Goal: Transaction & Acquisition: Download file/media

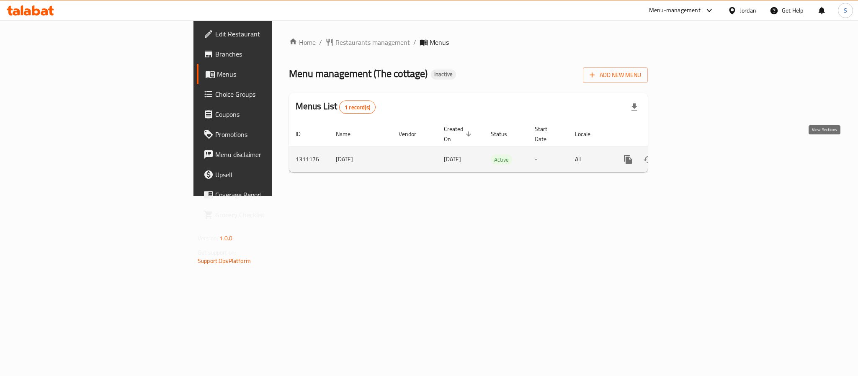
click at [693, 154] on icon "enhanced table" at bounding box center [688, 159] width 10 height 10
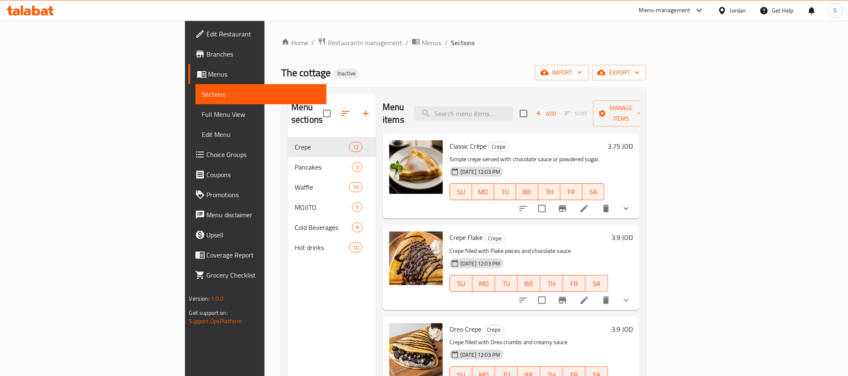
click at [202, 112] on span "Full Menu View" at bounding box center [261, 114] width 118 height 10
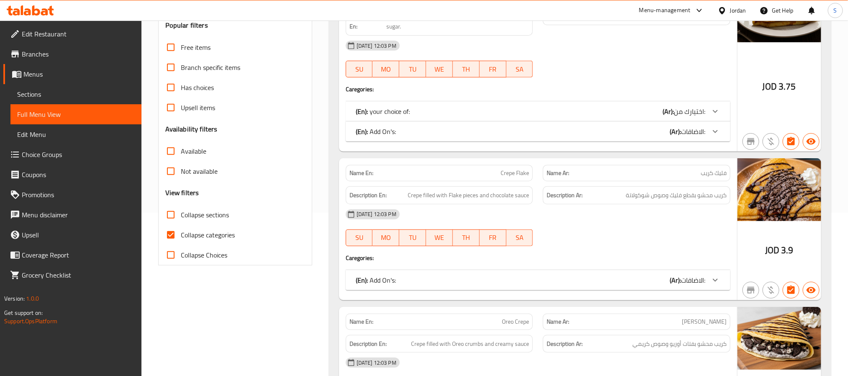
scroll to position [188, 0]
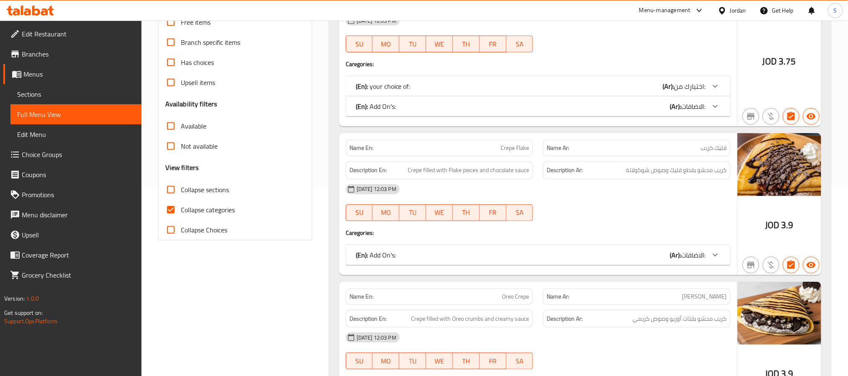
click at [174, 206] on input "Collapse categories" at bounding box center [171, 210] width 20 height 20
checkbox input "false"
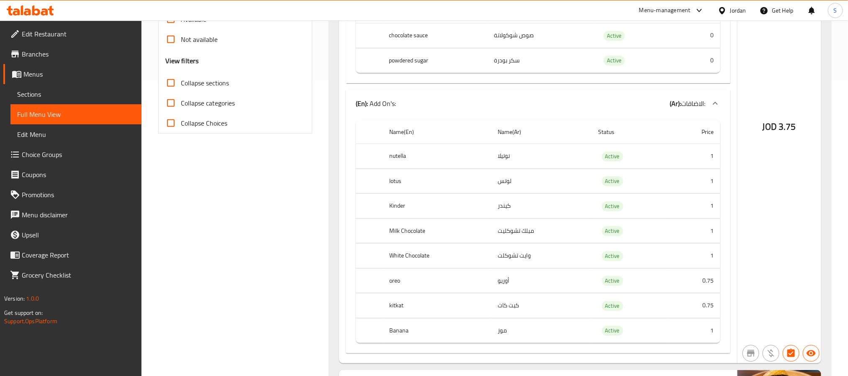
scroll to position [314, 0]
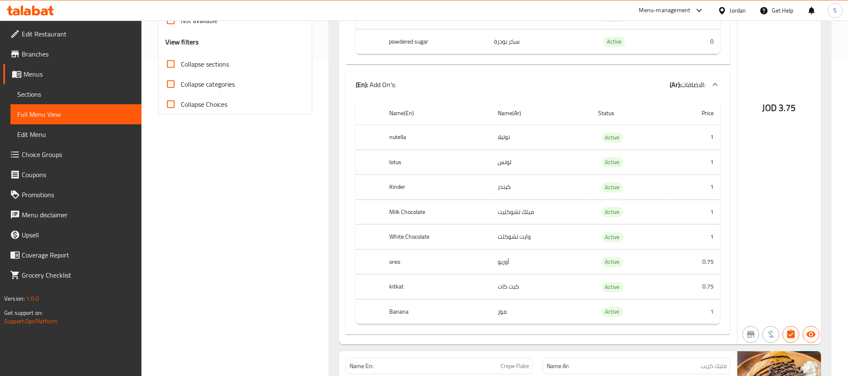
click at [339, 199] on div "Name En: Classic Crêpe Name Ar: كلاسيك [PERSON_NAME] En: Simple crepe served wi…" at bounding box center [538, 87] width 398 height 516
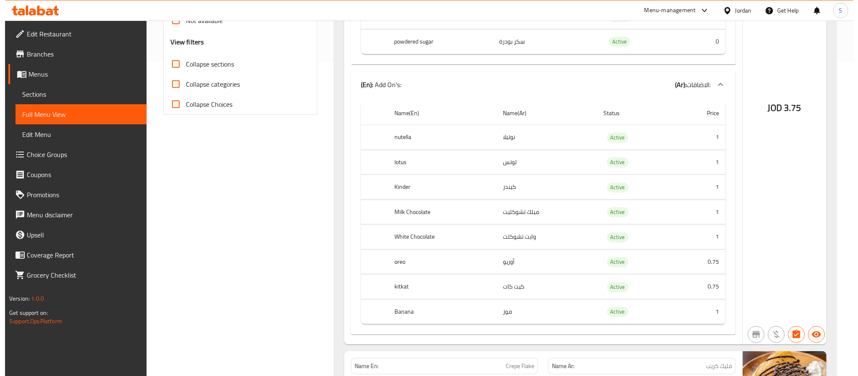
scroll to position [0, 0]
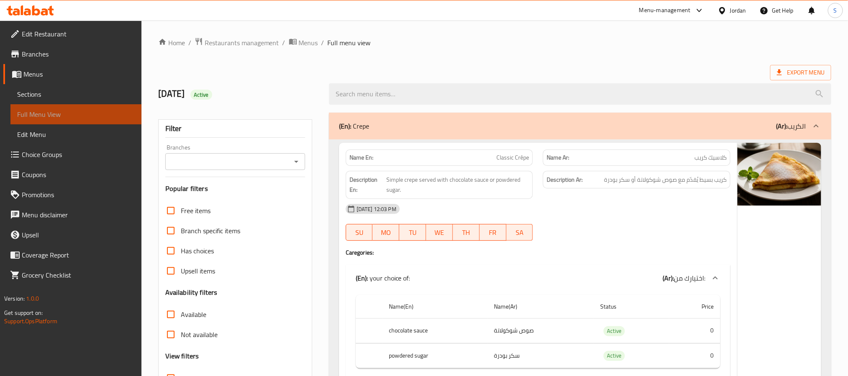
click at [57, 110] on span "Full Menu View" at bounding box center [76, 114] width 118 height 10
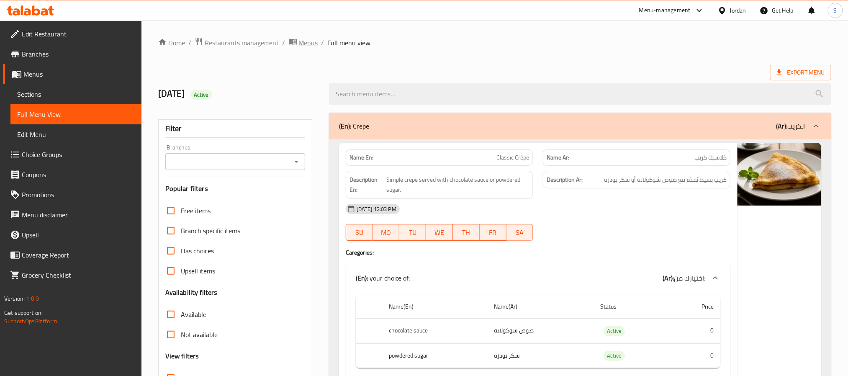
click at [303, 46] on span "Menus" at bounding box center [308, 43] width 19 height 10
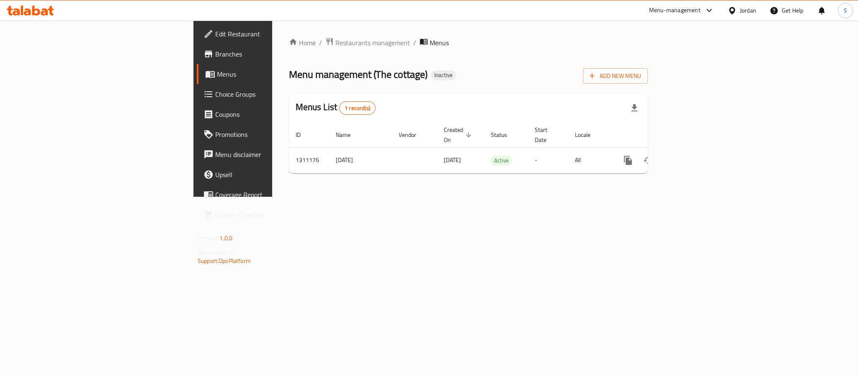
click at [447, 49] on div "Home / Restaurants management / Menus Menu management ( The cottage ) Inactive …" at bounding box center [468, 108] width 359 height 143
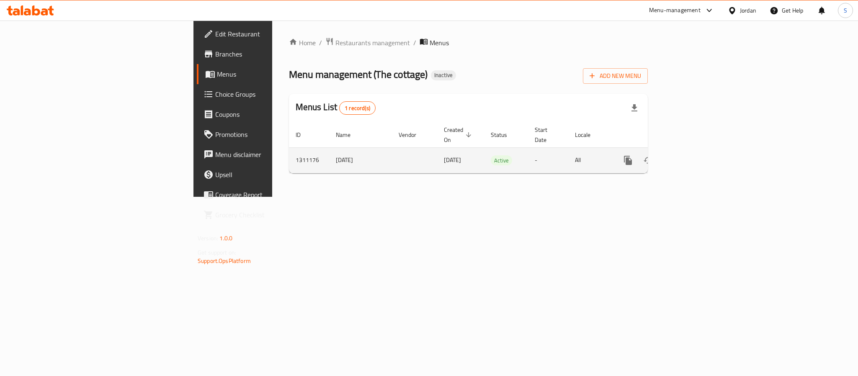
click at [289, 153] on td "1311176" at bounding box center [309, 160] width 40 height 26
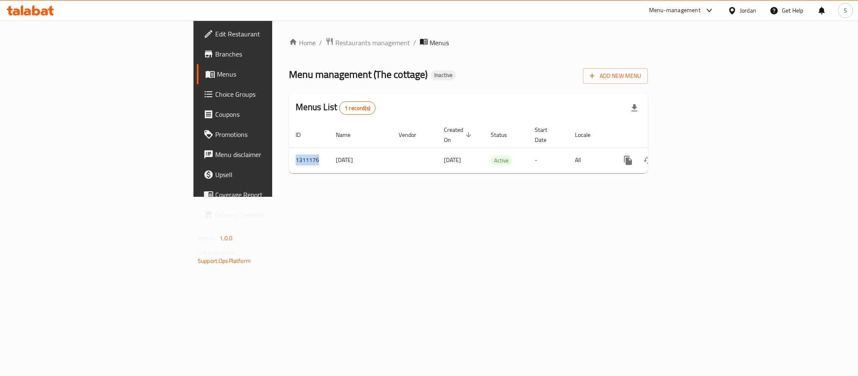
copy td "1311176"
click at [473, 113] on div "Menus List 1 record(s)" at bounding box center [468, 108] width 359 height 28
click at [532, 197] on div "Home / Restaurants management / Menus Menu management ( The cottage ) Inactive …" at bounding box center [468, 109] width 392 height 176
click at [496, 197] on div "Home / Restaurants management / Menus Menu management ( The cottage ) Inactive …" at bounding box center [468, 109] width 392 height 176
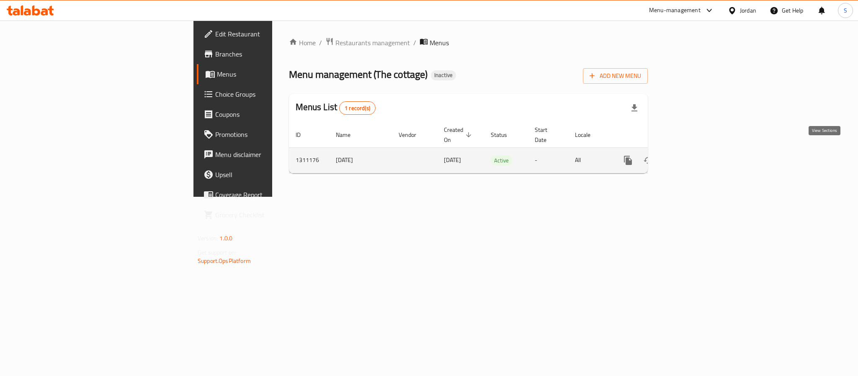
click at [698, 150] on link "enhanced table" at bounding box center [688, 160] width 20 height 20
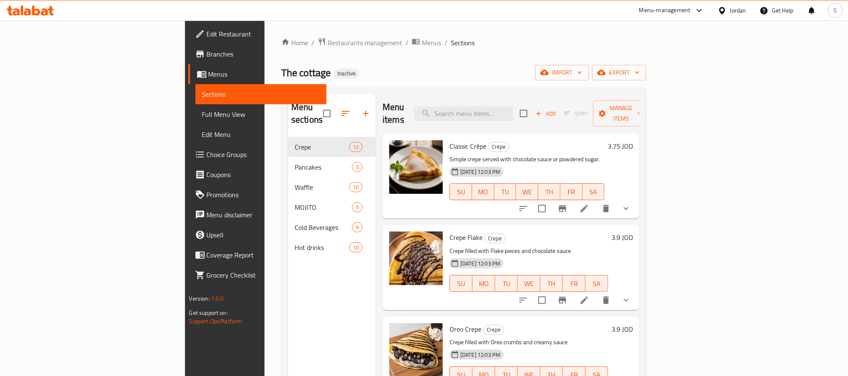
click at [500, 67] on div "The cottage Inactive import export" at bounding box center [463, 72] width 365 height 15
click at [510, 73] on div "The cottage Inactive import export" at bounding box center [463, 72] width 365 height 15
click at [646, 37] on ol "Home / Restaurants management / Menus / Sections" at bounding box center [463, 42] width 365 height 11
click at [606, 69] on icon "button" at bounding box center [601, 72] width 8 height 8
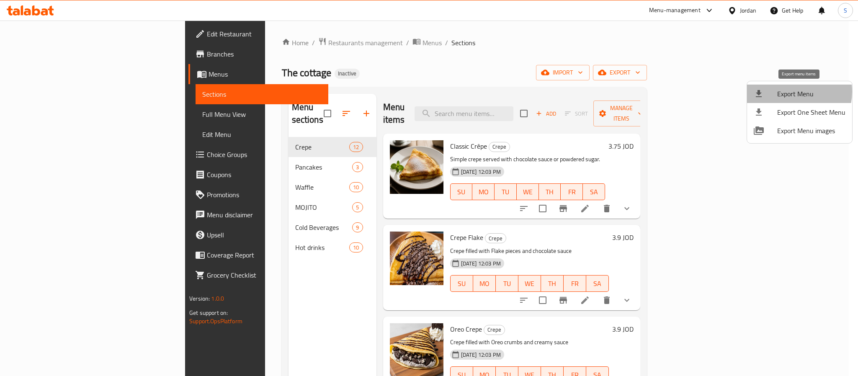
click at [790, 92] on span "Export Menu" at bounding box center [811, 94] width 68 height 10
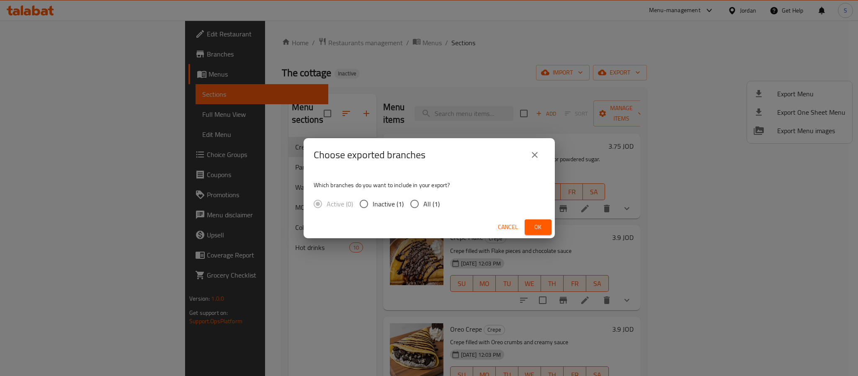
click at [416, 203] on input "All (1)" at bounding box center [415, 204] width 18 height 18
radio input "true"
click at [530, 226] on button "Ok" at bounding box center [537, 226] width 27 height 15
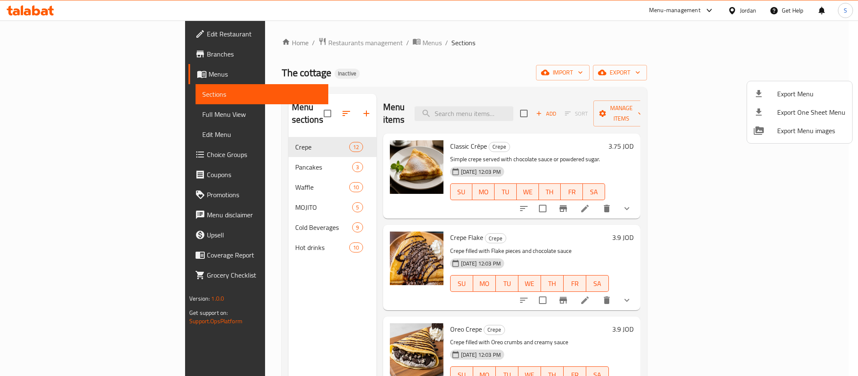
click at [653, 33] on div at bounding box center [429, 188] width 858 height 376
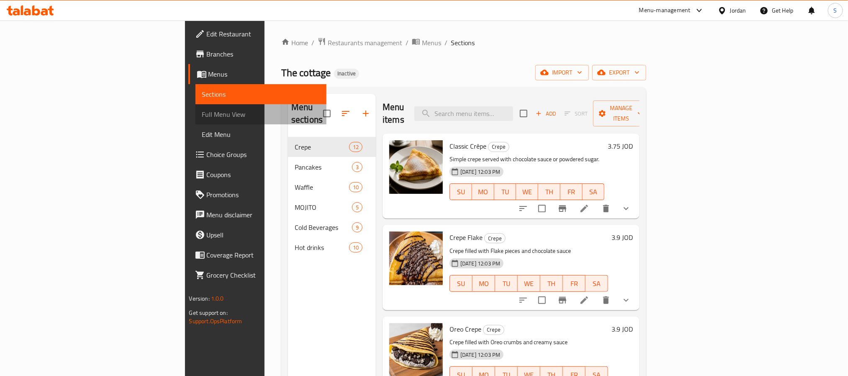
click at [202, 114] on span "Full Menu View" at bounding box center [261, 114] width 118 height 10
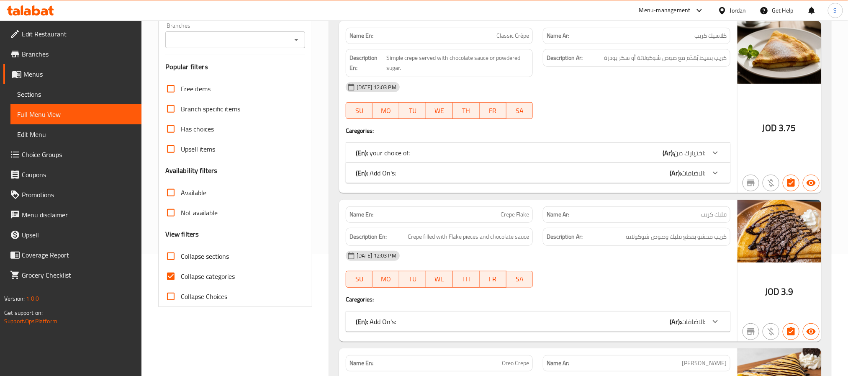
scroll to position [126, 0]
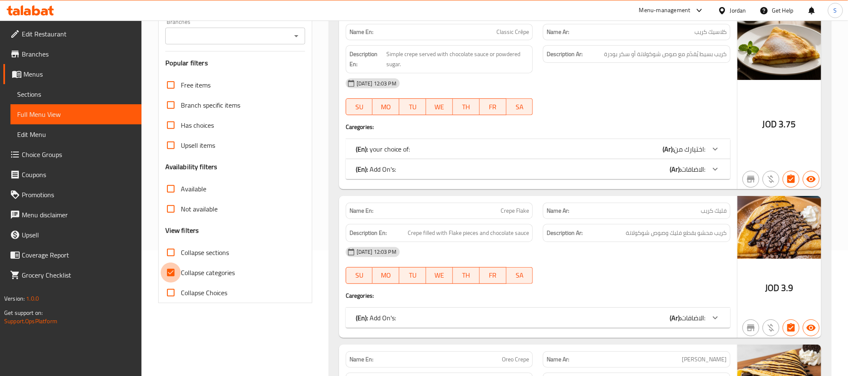
click at [177, 272] on input "Collapse categories" at bounding box center [171, 272] width 20 height 20
checkbox input "false"
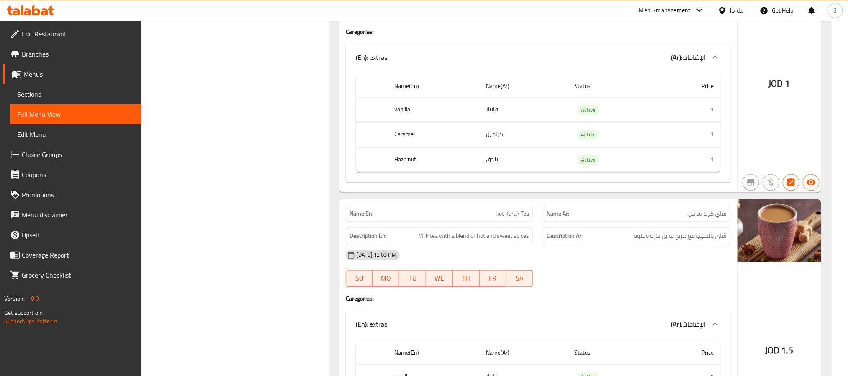
scroll to position [14256, 0]
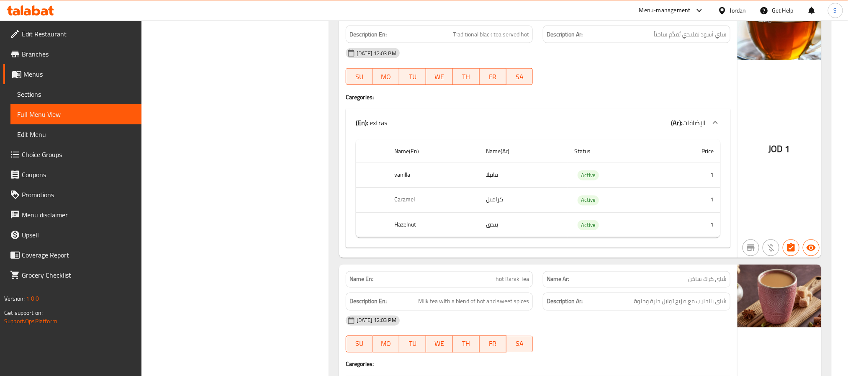
click at [48, 31] on span "Edit Restaurant" at bounding box center [78, 34] width 113 height 10
